Goal: Submit feedback/report problem: Submit feedback/report problem

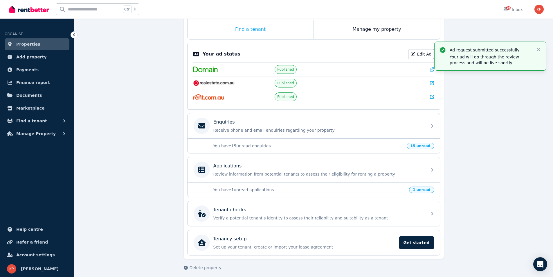
scroll to position [99, 0]
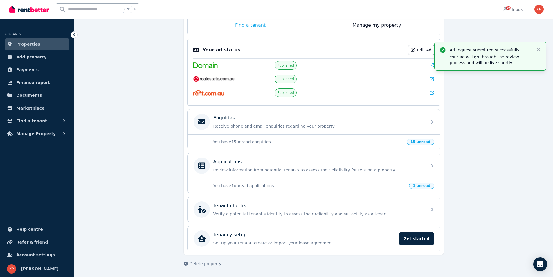
click at [373, 185] on p "You have 1 unread applications" at bounding box center [309, 186] width 193 height 6
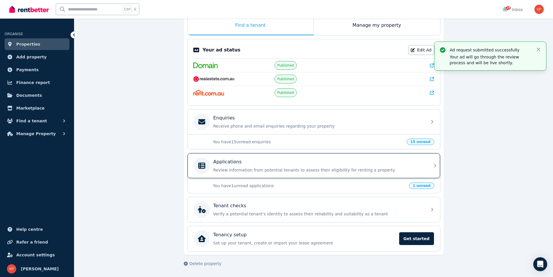
click at [364, 164] on div "Applications" at bounding box center [318, 161] width 210 height 7
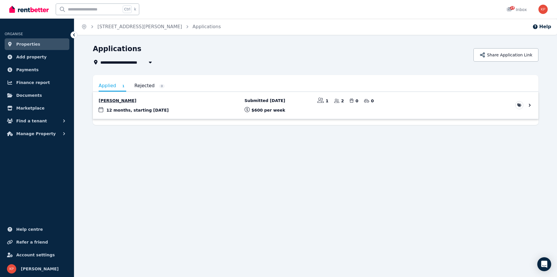
click at [347, 105] on link "View application: Woomin Jung" at bounding box center [316, 105] width 446 height 27
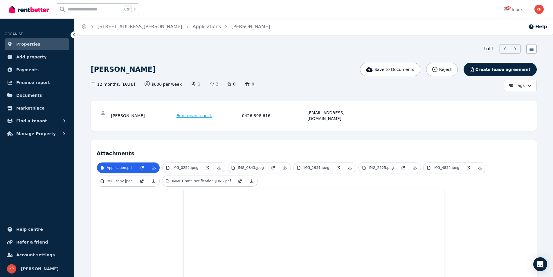
click at [29, 45] on span "Properties" at bounding box center [28, 44] width 24 height 7
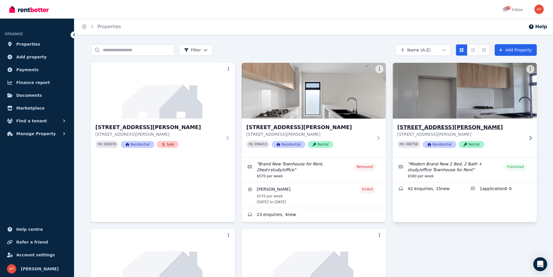
click at [457, 102] on img at bounding box center [464, 90] width 151 height 59
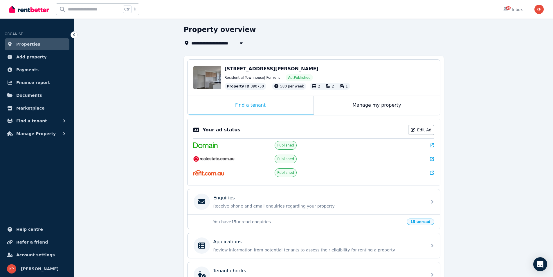
scroll to position [29, 0]
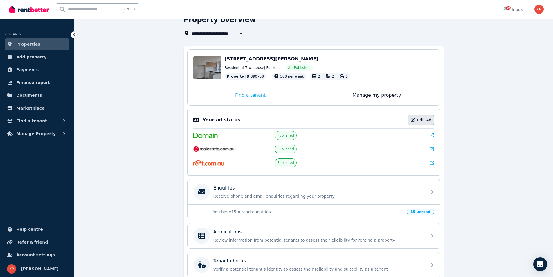
click at [422, 120] on link "Edit Ad" at bounding box center [421, 120] width 26 height 10
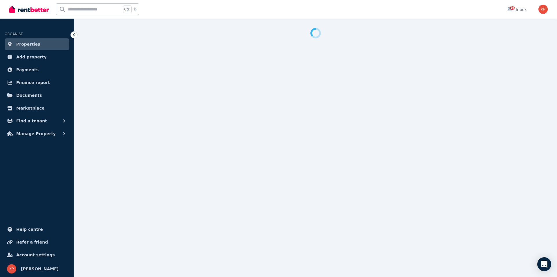
select select "**********"
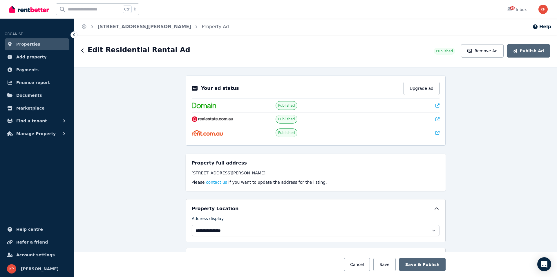
click at [207, 182] on button "contact us" at bounding box center [216, 182] width 21 height 6
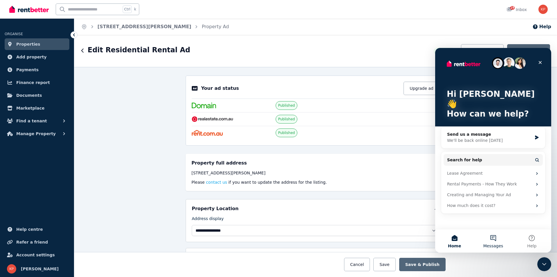
click at [492, 241] on button "Messages" at bounding box center [493, 240] width 39 height 23
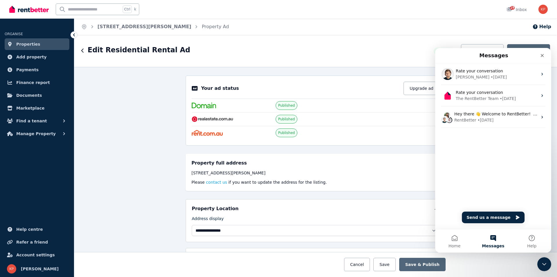
click at [459, 133] on div "Rate your conversation [PERSON_NAME] • [DATE] Rate your conversation The RentBe…" at bounding box center [493, 107] width 116 height 88
click at [473, 156] on div "Rate your conversation [PERSON_NAME] • [DATE] Rate your conversation The RentBe…" at bounding box center [493, 145] width 116 height 165
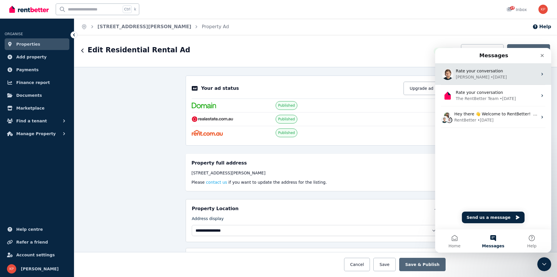
click at [491, 75] on div "• [DATE]" at bounding box center [499, 77] width 16 height 6
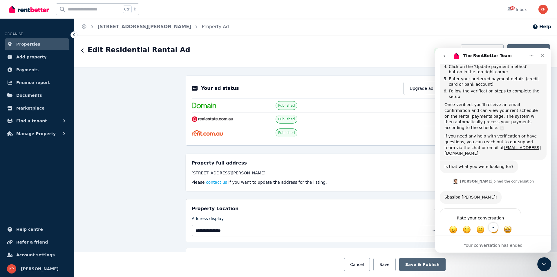
scroll to position [203, 0]
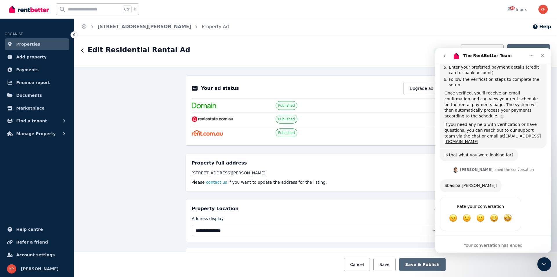
click at [444, 55] on icon "go back" at bounding box center [444, 55] width 5 height 5
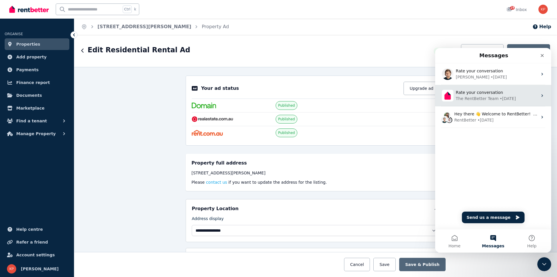
scroll to position [0, 0]
click at [468, 95] on div "Rate your conversation" at bounding box center [497, 92] width 82 height 6
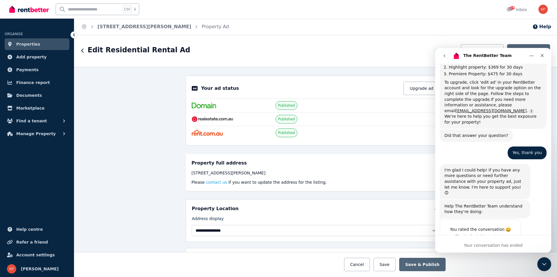
scroll to position [320, 0]
click at [444, 55] on icon "go back" at bounding box center [444, 55] width 5 height 5
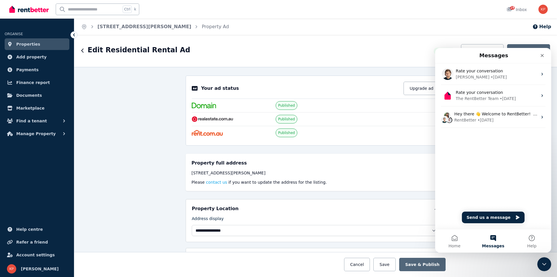
scroll to position [0, 0]
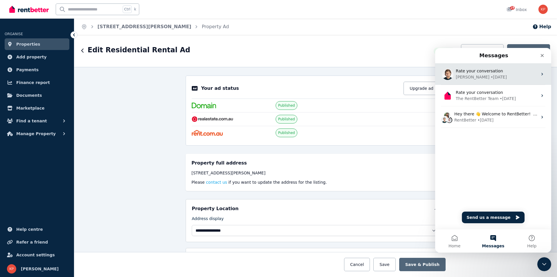
click at [491, 74] on div "• [DATE]" at bounding box center [499, 77] width 16 height 6
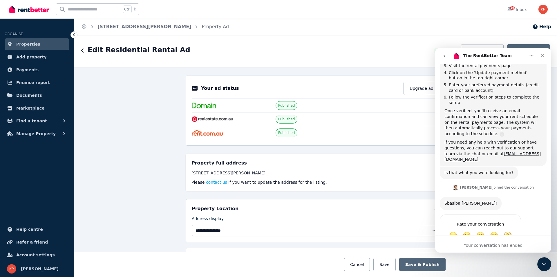
scroll to position [203, 0]
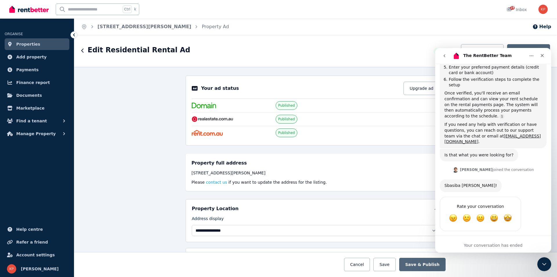
click at [477, 245] on div "Your conversation has ended" at bounding box center [493, 245] width 116 height 6
click at [494, 246] on div "Your conversation has ended" at bounding box center [493, 245] width 116 height 6
click at [472, 247] on div "Your conversation has ended" at bounding box center [493, 245] width 116 height 6
click at [452, 243] on div "Your conversation has ended" at bounding box center [493, 245] width 116 height 6
click at [451, 228] on div "Rate your conversation Terrible Bad OK Great Amazing" at bounding box center [493, 217] width 107 height 41
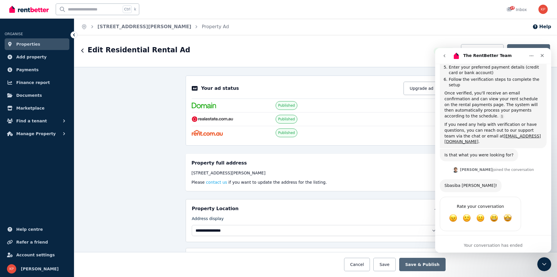
click at [502, 247] on div "Your conversation has ended" at bounding box center [493, 245] width 116 height 6
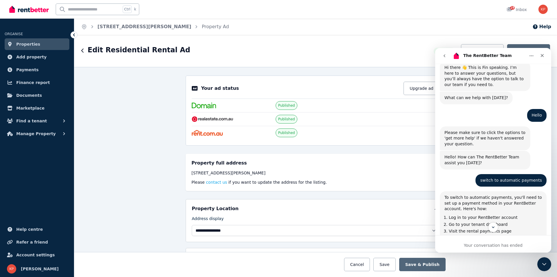
scroll to position [0, 0]
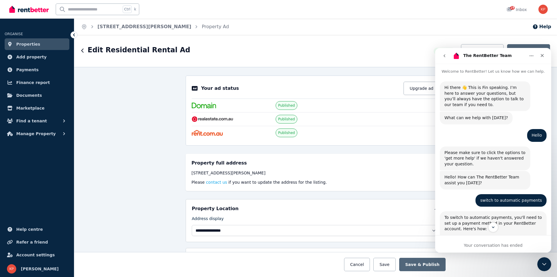
click at [458, 201] on div "switch to automatic payments [PERSON_NAME] • [DATE]" at bounding box center [493, 202] width 107 height 17
click at [444, 57] on icon "go back" at bounding box center [444, 55] width 5 height 5
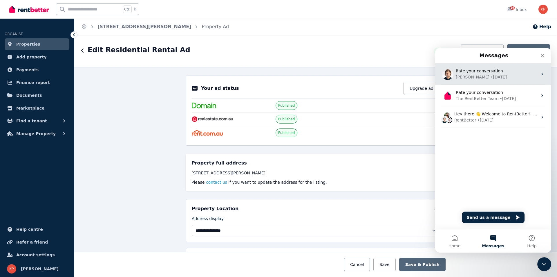
click at [465, 69] on span "Rate your conversation" at bounding box center [479, 71] width 47 height 5
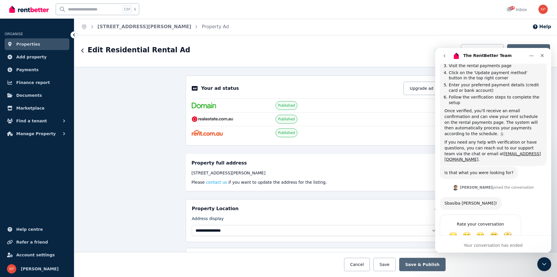
scroll to position [203, 0]
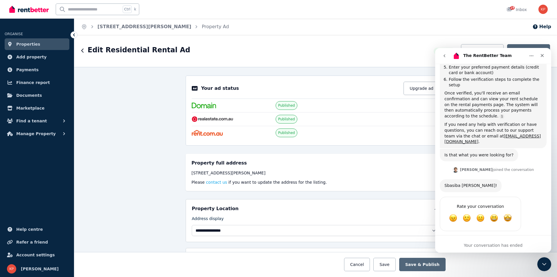
click at [491, 245] on div "Your conversation has ended" at bounding box center [493, 245] width 116 height 6
click at [491, 225] on div "Rate your conversation Terrible Bad OK Great Amazing" at bounding box center [493, 217] width 107 height 41
click at [526, 197] on div "Rate your conversation Terrible Bad OK Great Amazing" at bounding box center [493, 217] width 107 height 41
click at [483, 179] on div "Sbasiba [PERSON_NAME]! [PERSON_NAME] • [DATE]" at bounding box center [493, 187] width 107 height 17
click at [448, 166] on div "[PERSON_NAME] joined the conversation 2:09 pm" at bounding box center [493, 170] width 107 height 9
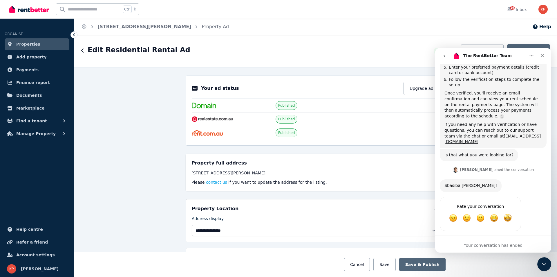
click at [518, 149] on div "Is that what you were looking for? The RentBetter Team • [DATE]" at bounding box center [493, 157] width 107 height 17
click at [444, 56] on icon "go back" at bounding box center [445, 55] width 2 height 3
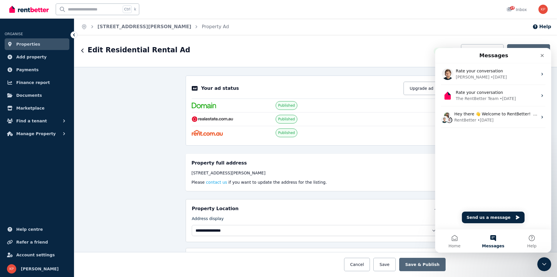
scroll to position [0, 0]
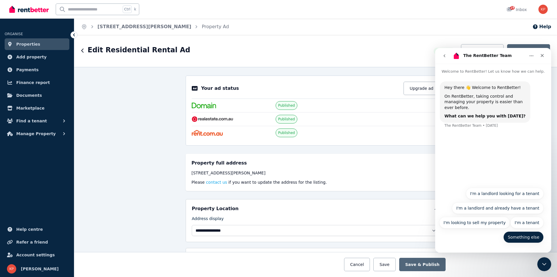
click at [522, 237] on button "Something else" at bounding box center [524, 237] width 40 height 12
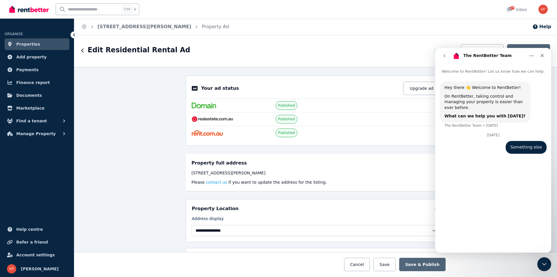
click at [514, 181] on div "Hey there 👋 Welcome to RentBetter! On RentBetter, taking control and managing y…" at bounding box center [493, 160] width 116 height 173
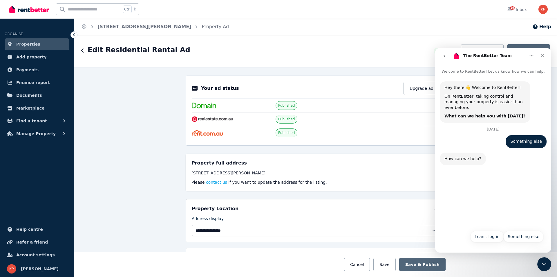
click at [517, 221] on div "Hey there 👋 Welcome to RentBetter! On RentBetter, taking control and managing y…" at bounding box center [493, 150] width 116 height 152
drag, startPoint x: 478, startPoint y: 193, endPoint x: 475, endPoint y: 185, distance: 7.8
click at [475, 187] on div "Hey there 👋 Welcome to RentBetter! On RentBetter, taking control and managing y…" at bounding box center [493, 150] width 116 height 152
click at [470, 175] on div "Hey there 👋 Welcome to RentBetter! On RentBetter, taking control and managing y…" at bounding box center [493, 150] width 116 height 152
drag, startPoint x: 449, startPoint y: 183, endPoint x: 452, endPoint y: 207, distance: 23.7
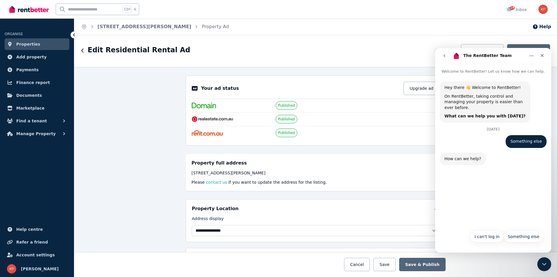
click at [449, 184] on div "Hey there 👋 Welcome to RentBetter! On RentBetter, taking control and managing y…" at bounding box center [493, 150] width 116 height 152
click at [462, 248] on div "Hey there 👋 Welcome to RentBetter! On RentBetter, taking control and managing y…" at bounding box center [493, 163] width 116 height 178
click at [456, 71] on p "Welcome to RentBetter! Let us know how we can help." at bounding box center [493, 69] width 116 height 11
click at [465, 71] on p "Welcome to RentBetter! Let us know how we can help." at bounding box center [493, 69] width 116 height 11
click at [514, 71] on p "Welcome to RentBetter! Let us know how we can help." at bounding box center [493, 69] width 116 height 11
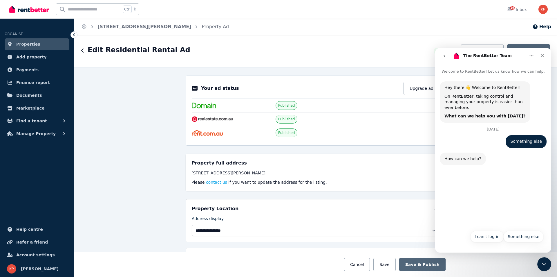
click at [536, 72] on p "Welcome to RentBetter! Let us know how we can help." at bounding box center [493, 69] width 116 height 11
drag, startPoint x: 492, startPoint y: 136, endPoint x: 487, endPoint y: 136, distance: 4.9
click at [491, 136] on div "Something else [PERSON_NAME] • Just now" at bounding box center [493, 143] width 107 height 17
click at [452, 135] on div "Something else [PERSON_NAME] • Just now" at bounding box center [493, 143] width 107 height 17
click at [492, 183] on div "Hey there 👋 Welcome to RentBetter! On RentBetter, taking control and managing y…" at bounding box center [493, 150] width 116 height 152
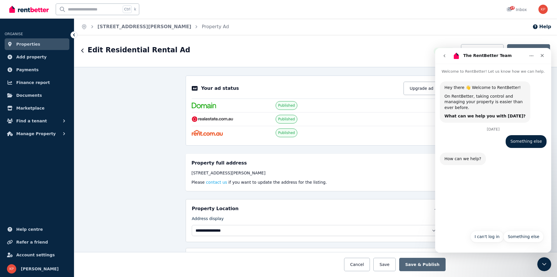
click at [504, 200] on div "Hey there 👋 Welcome to RentBetter! On RentBetter, taking control and managing y…" at bounding box center [493, 150] width 116 height 152
click at [498, 180] on div "Hey there 👋 Welcome to RentBetter! On RentBetter, taking control and managing y…" at bounding box center [493, 150] width 116 height 152
click at [543, 263] on icon "Close Intercom Messenger" at bounding box center [544, 263] width 4 height 2
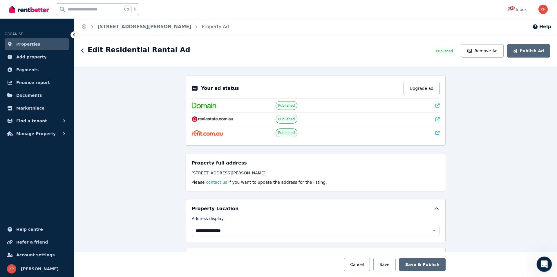
click at [543, 263] on icon "Open Intercom Messenger" at bounding box center [544, 263] width 10 height 10
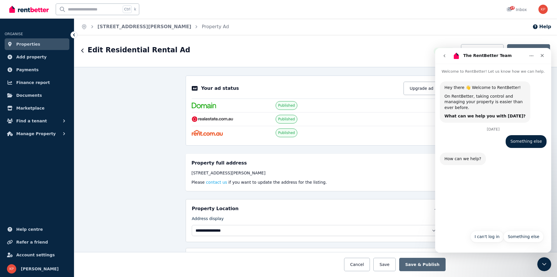
click at [465, 250] on div "Hey there 👋 Welcome to RentBetter! On RentBetter, taking control and managing y…" at bounding box center [493, 163] width 116 height 178
drag, startPoint x: 469, startPoint y: 181, endPoint x: 469, endPoint y: 177, distance: 4.1
click at [469, 179] on div "Hey there 👋 Welcome to RentBetter! On RentBetter, taking control and managing y…" at bounding box center [493, 150] width 116 height 152
click at [477, 156] on div "How can we help?" at bounding box center [463, 159] width 37 height 6
click at [481, 174] on div "Hey there 👋 Welcome to RentBetter! On RentBetter, taking control and managing y…" at bounding box center [493, 150] width 116 height 152
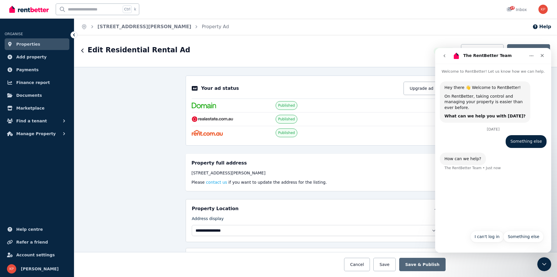
click at [460, 247] on div "Hey there 👋 Welcome to RentBetter! On RentBetter, taking control and managing y…" at bounding box center [493, 163] width 116 height 178
drag, startPoint x: 471, startPoint y: 192, endPoint x: 471, endPoint y: 188, distance: 4.1
click at [471, 191] on div "Hey there 👋 Welcome to RentBetter! On RentBetter, taking control and managing y…" at bounding box center [493, 150] width 116 height 152
drag, startPoint x: 471, startPoint y: 187, endPoint x: 472, endPoint y: 184, distance: 3.4
click at [471, 186] on div "Hey there 👋 Welcome to RentBetter! On RentBetter, taking control and managing y…" at bounding box center [493, 150] width 116 height 152
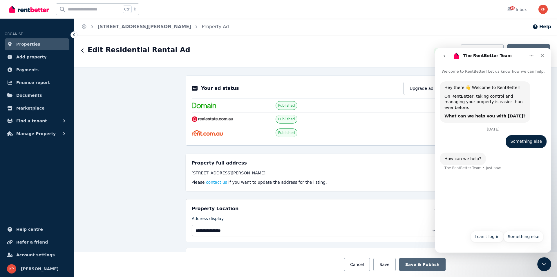
drag, startPoint x: 485, startPoint y: 178, endPoint x: 506, endPoint y: 157, distance: 29.6
click at [486, 177] on div "Hey there 👋 Welcome to RentBetter! On RentBetter, taking control and managing y…" at bounding box center [493, 150] width 116 height 152
drag, startPoint x: 502, startPoint y: 150, endPoint x: 491, endPoint y: 142, distance: 14.2
click at [500, 152] on div "How can we help? The RentBetter Team • Just now" at bounding box center [493, 165] width 107 height 26
click at [479, 136] on div "Something else [PERSON_NAME] • Just now" at bounding box center [493, 143] width 107 height 17
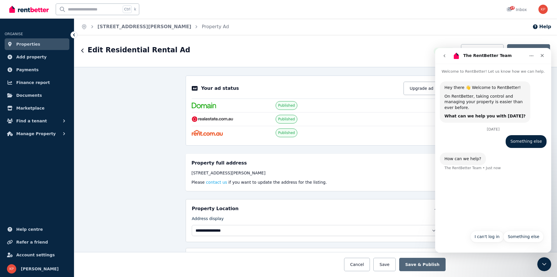
drag, startPoint x: 458, startPoint y: 129, endPoint x: 457, endPoint y: 121, distance: 8.2
click at [458, 129] on div "[DATE] Something else [PERSON_NAME] • Just now" at bounding box center [493, 139] width 107 height 25
click at [457, 120] on div "Hey there 👋 Welcome to RentBetter! On RentBetter, taking control and managing y…" at bounding box center [493, 104] width 107 height 46
click at [493, 71] on p "Welcome to RentBetter! Let us know how we can help." at bounding box center [493, 69] width 116 height 11
click at [458, 71] on p "Welcome to RentBetter! Let us know how we can help." at bounding box center [493, 69] width 116 height 11
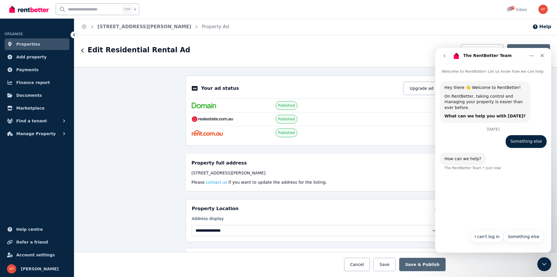
click at [459, 71] on p "Welcome to RentBetter! Let us know how we can help." at bounding box center [493, 69] width 116 height 11
click at [531, 55] on icon "Home" at bounding box center [531, 55] width 5 height 5
click at [479, 246] on div "Something else I can't log in Something else" at bounding box center [493, 237] width 116 height 21
click at [520, 239] on button "Something else" at bounding box center [524, 236] width 40 height 12
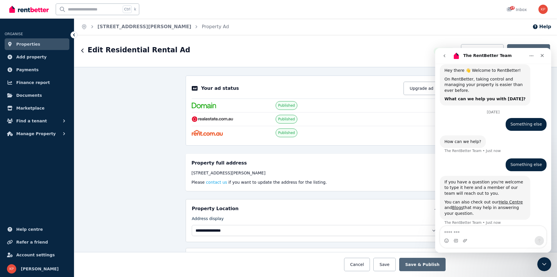
scroll to position [17, 0]
click at [484, 233] on textarea "**********" at bounding box center [493, 231] width 106 height 10
click at [503, 232] on textarea "**********" at bounding box center [493, 231] width 106 height 10
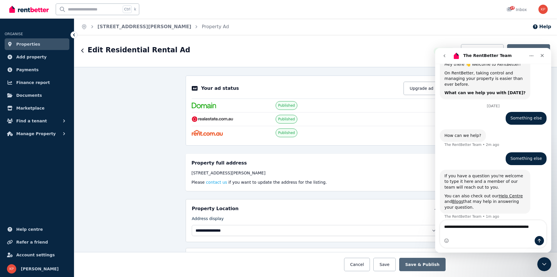
click at [499, 226] on textarea "**********" at bounding box center [493, 228] width 106 height 16
type textarea "**********"
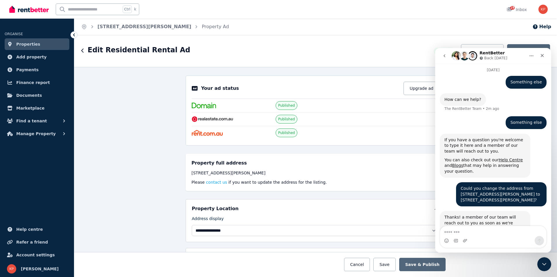
scroll to position [80, 0]
